Goal: Information Seeking & Learning: Check status

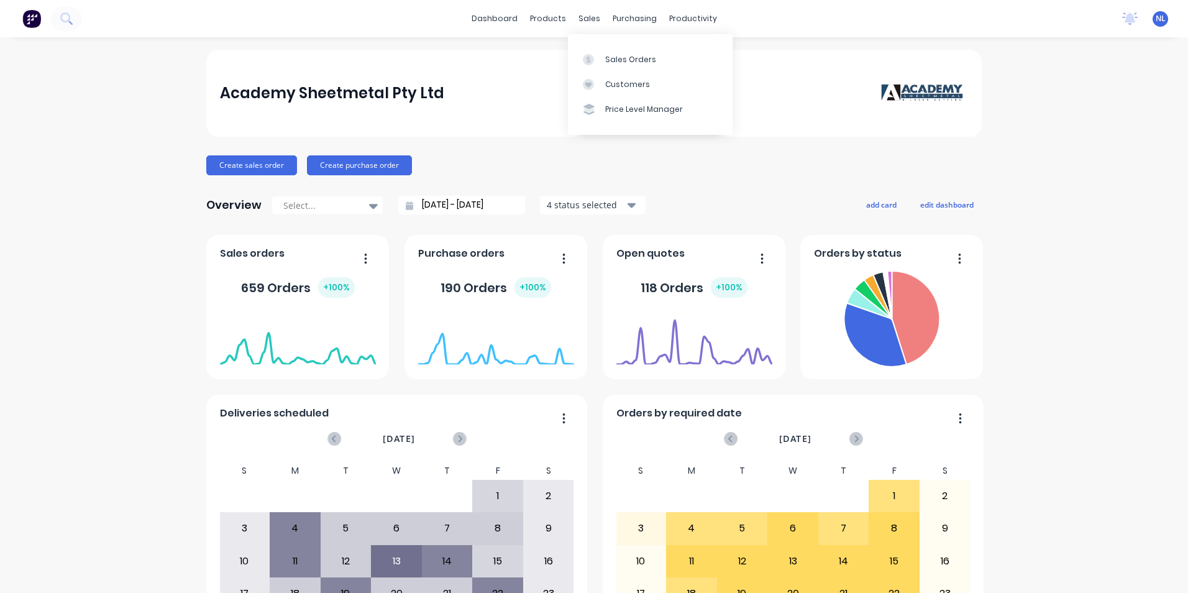
click at [585, 8] on div "dashboard products sales purchasing productivity dashboard products Product Cat…" at bounding box center [594, 18] width 1188 height 37
click at [615, 55] on div "Sales Orders" at bounding box center [630, 59] width 51 height 11
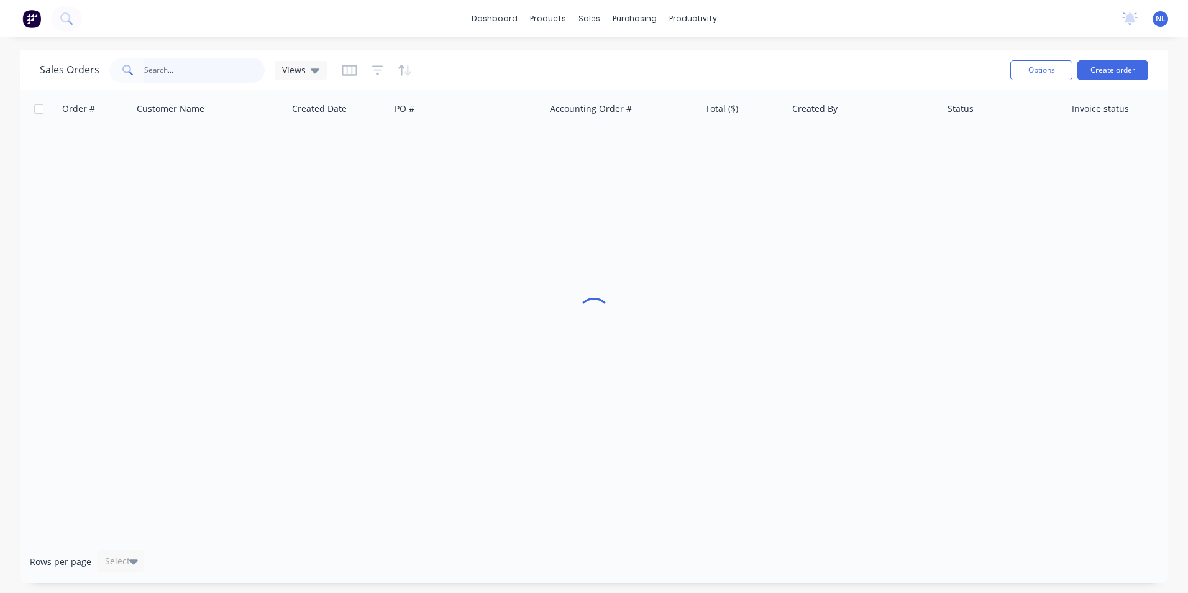
click at [189, 68] on input "text" at bounding box center [204, 70] width 121 height 25
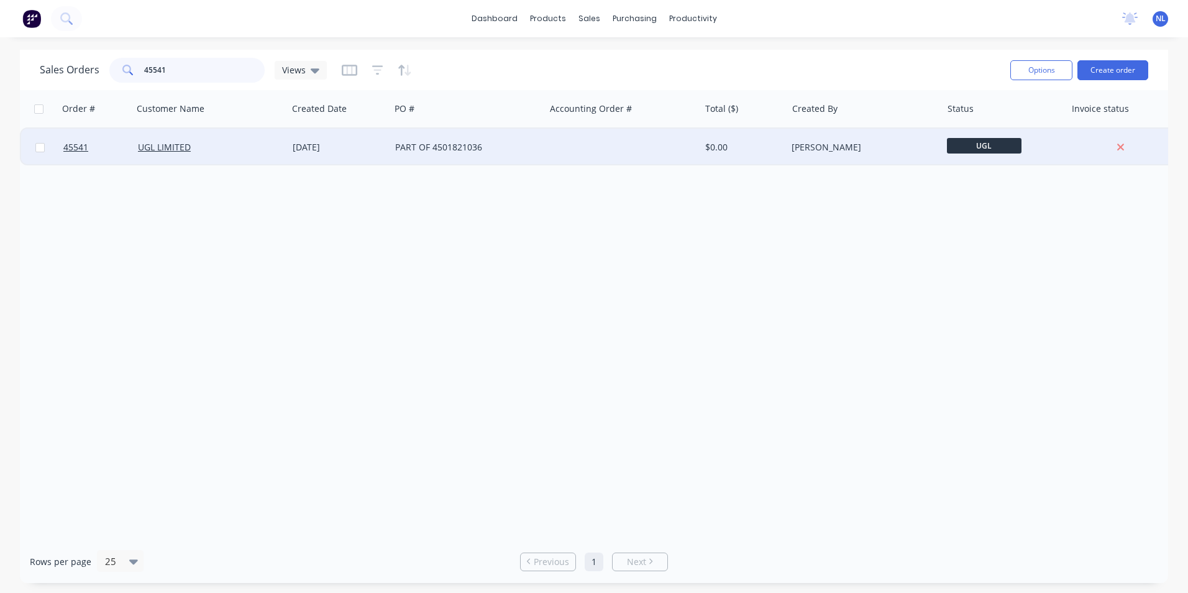
type input "45541"
click at [433, 154] on div "PART OF 4501821036" at bounding box center [467, 147] width 155 height 37
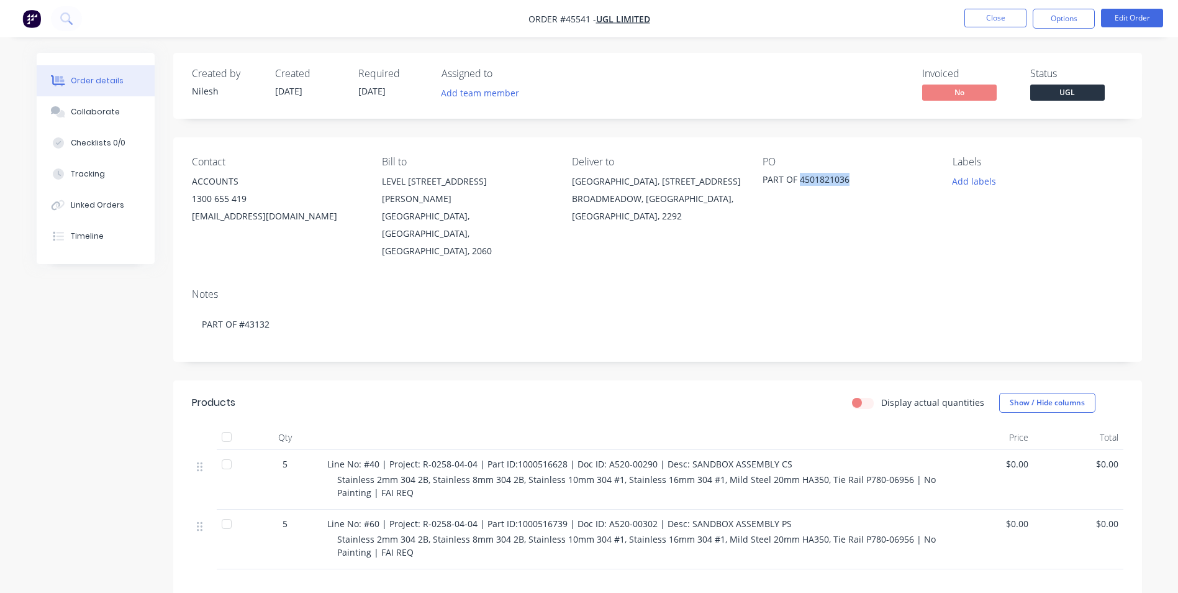
drag, startPoint x: 854, startPoint y: 180, endPoint x: 800, endPoint y: 181, distance: 53.4
click at [800, 181] on div "PART OF 4501821036" at bounding box center [840, 181] width 155 height 17
drag, startPoint x: 800, startPoint y: 181, endPoint x: 822, endPoint y: 180, distance: 21.8
copy div "4501821036"
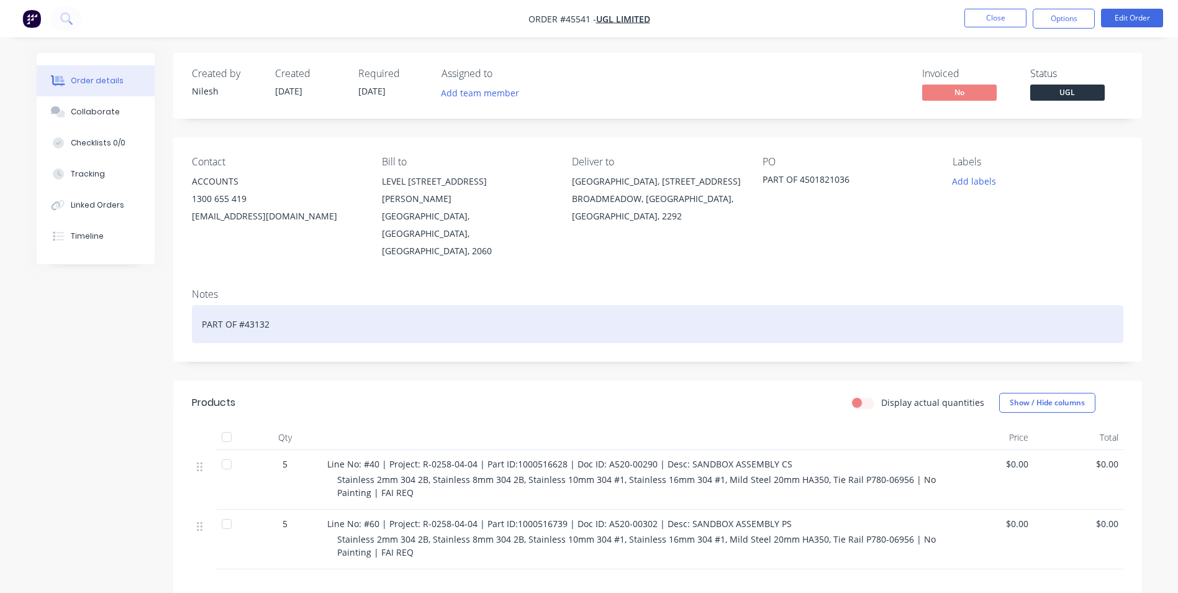
click at [853, 305] on div "PART OF #43132" at bounding box center [658, 324] width 932 height 38
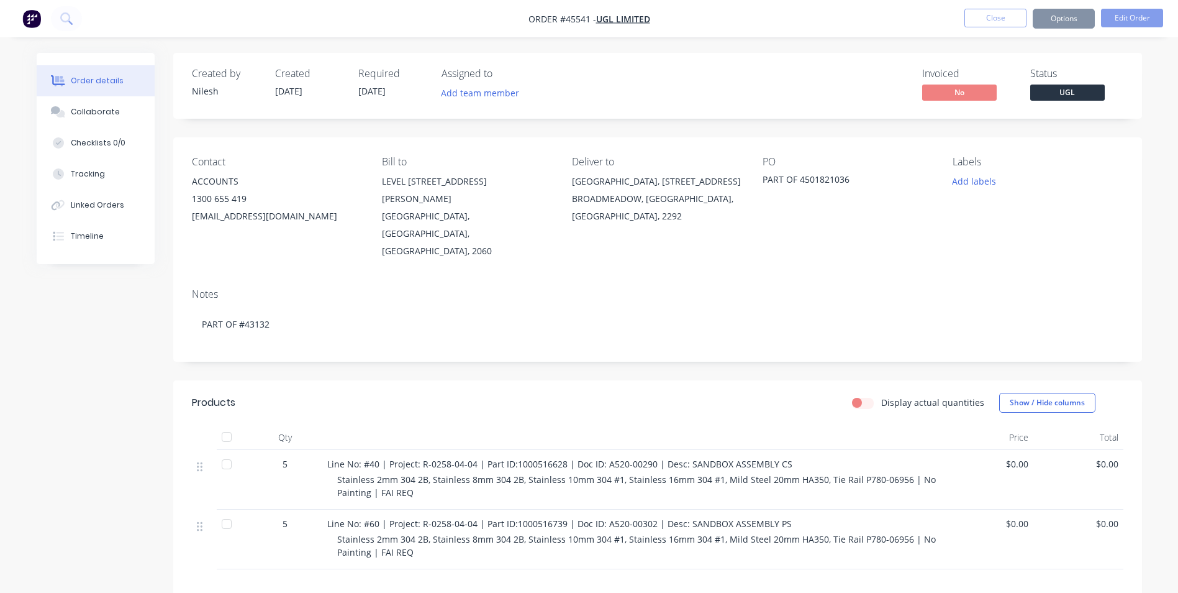
click at [790, 207] on div "PO PART OF 4501821036" at bounding box center [848, 208] width 170 height 104
drag, startPoint x: 653, startPoint y: 426, endPoint x: 592, endPoint y: 426, distance: 61.5
click at [592, 458] on span "Line No: #40 | Project: R-0258-04-04 | Part ID:1000516628 | Doc ID: A520-00290 …" at bounding box center [559, 464] width 465 height 12
drag, startPoint x: 592, startPoint y: 426, endPoint x: 601, endPoint y: 425, distance: 9.3
click at [601, 458] on span "Line No: #40 | Project: R-0258-04-04 | Part ID:1000516628 | Doc ID: A520-00290 …" at bounding box center [559, 464] width 465 height 12
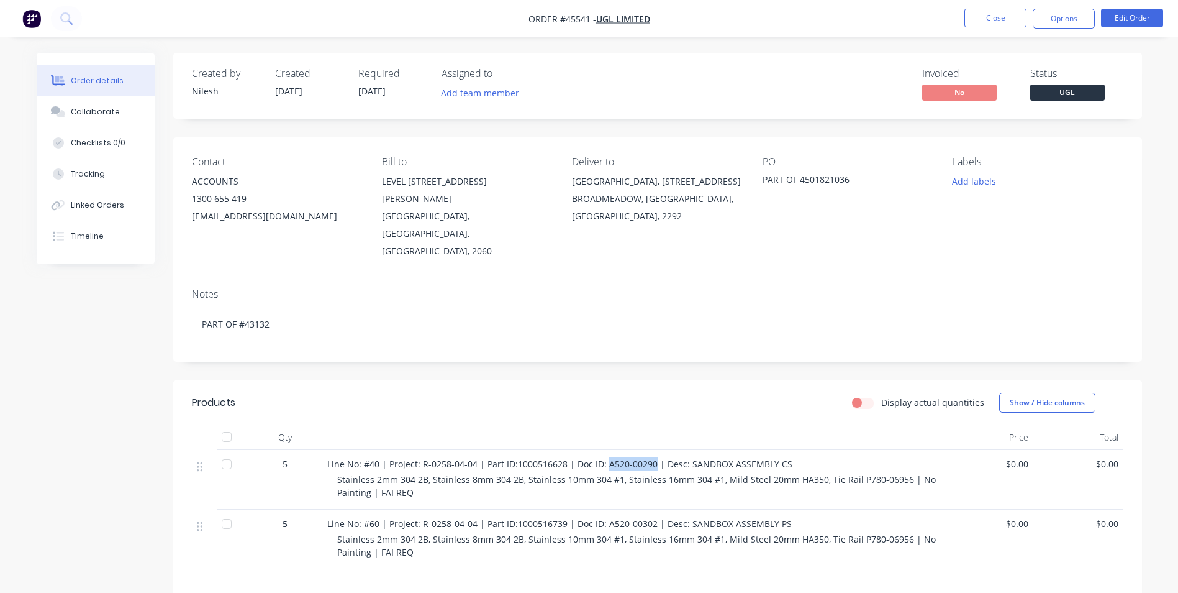
drag, startPoint x: 604, startPoint y: 426, endPoint x: 652, endPoint y: 427, distance: 47.9
click at [652, 458] on span "Line No: #40 | Project: R-0258-04-04 | Part ID:1000516628 | Doc ID: A520-00290 …" at bounding box center [559, 464] width 465 height 12
copy span "A520-00290"
click at [99, 119] on button "Collaborate" at bounding box center [96, 111] width 118 height 31
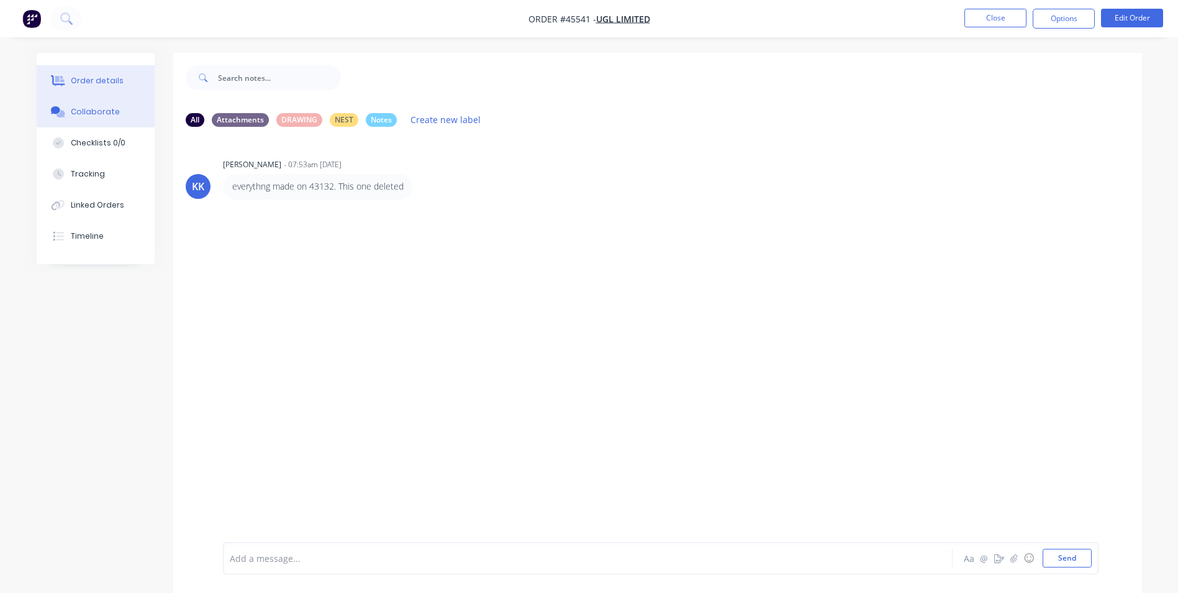
click at [94, 92] on button "Order details" at bounding box center [96, 80] width 118 height 31
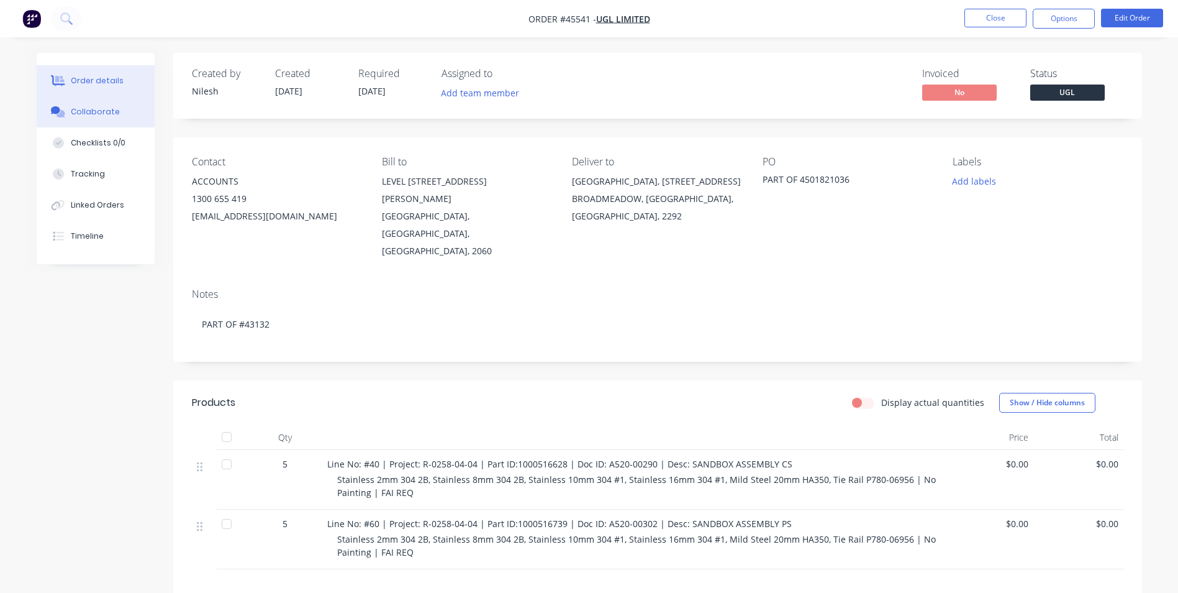
click at [92, 107] on div "Collaborate" at bounding box center [95, 111] width 49 height 11
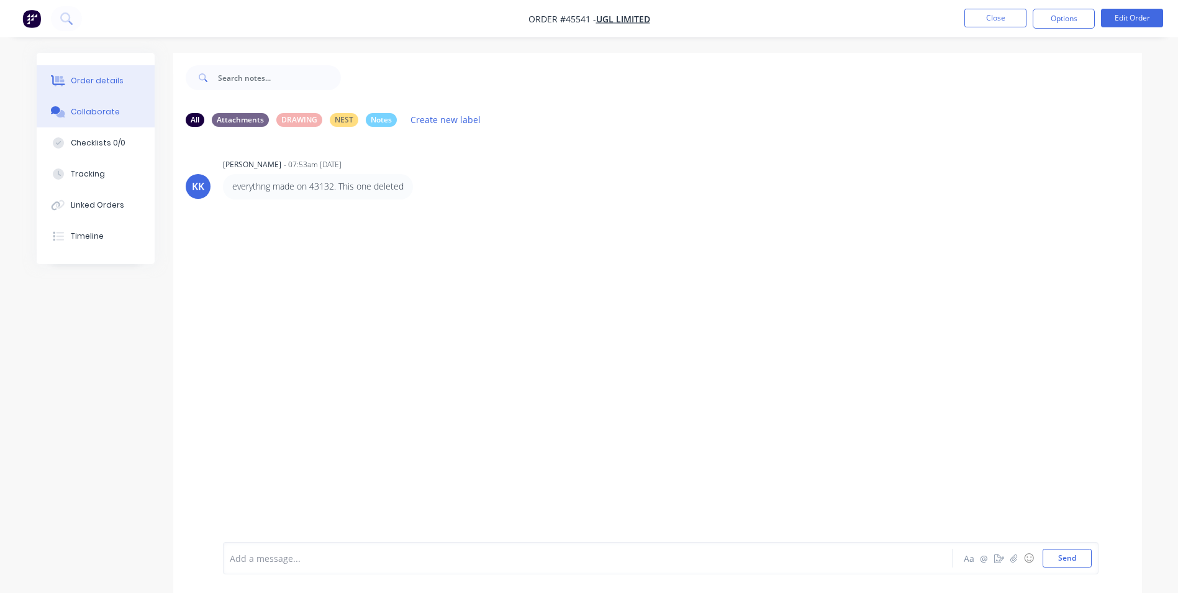
click at [94, 83] on div "Order details" at bounding box center [97, 80] width 53 height 11
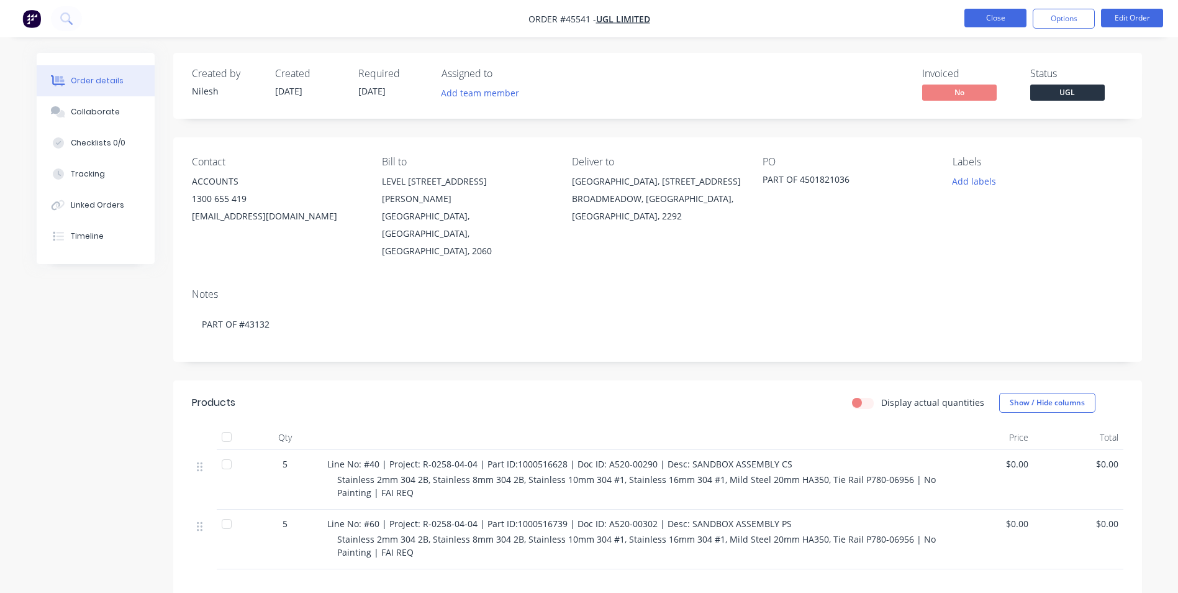
click at [971, 14] on button "Close" at bounding box center [996, 18] width 62 height 19
